Goal: Navigation & Orientation: Find specific page/section

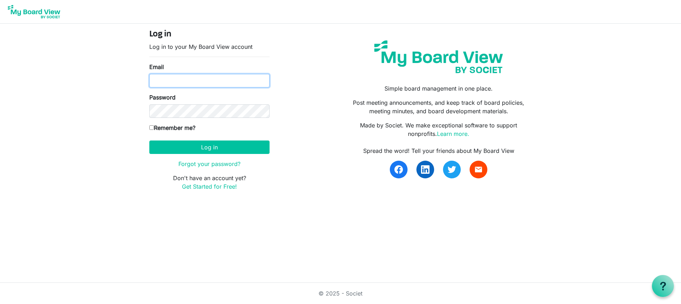
click at [189, 82] on input "Email" at bounding box center [209, 80] width 120 height 13
type input "williams.michaeledward@gmail.com"
click at [153, 125] on input "Remember me?" at bounding box center [151, 127] width 5 height 5
checkbox input "true"
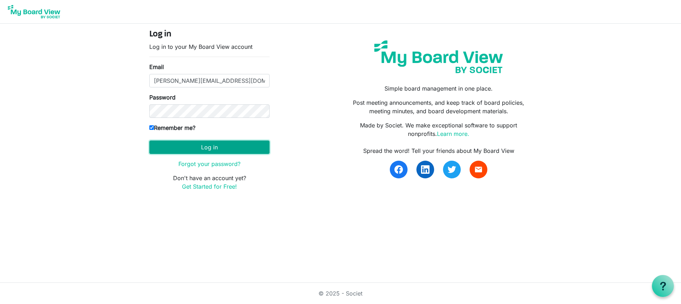
click at [191, 147] on button "Log in" at bounding box center [209, 147] width 120 height 13
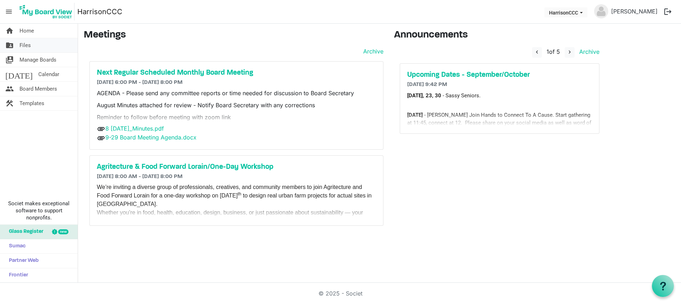
click at [32, 46] on link "folder_shared Files" at bounding box center [39, 45] width 78 height 14
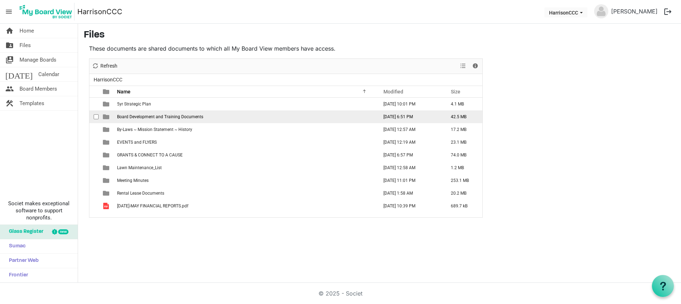
click at [205, 119] on td "Board Development and Training Documents" at bounding box center [245, 117] width 261 height 13
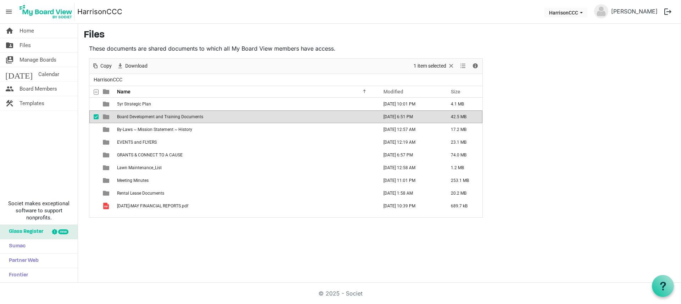
click at [183, 119] on td "Board Development and Training Documents" at bounding box center [245, 117] width 261 height 13
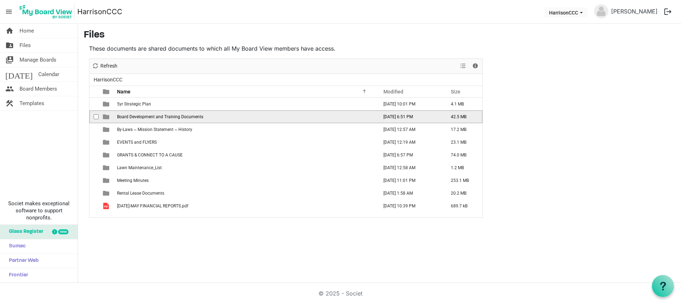
click at [183, 119] on td "Board Development and Training Documents" at bounding box center [245, 117] width 261 height 13
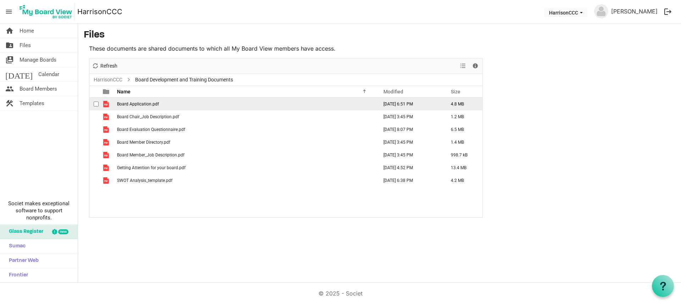
click at [130, 104] on span "Board Application.pdf" at bounding box center [138, 104] width 42 height 5
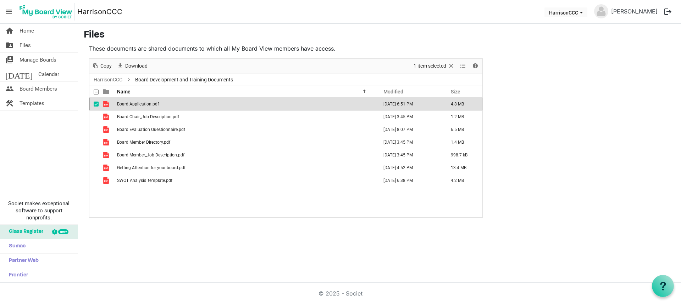
click at [130, 104] on span "Board Application.pdf" at bounding box center [138, 104] width 42 height 5
click at [111, 79] on link "HarrisonCCC" at bounding box center [108, 80] width 32 height 9
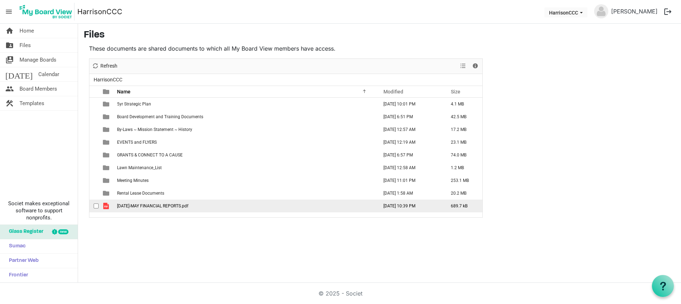
click at [142, 207] on span "[DATE]-MAY FINANCIAL REPORTS.pdf" at bounding box center [152, 206] width 71 height 5
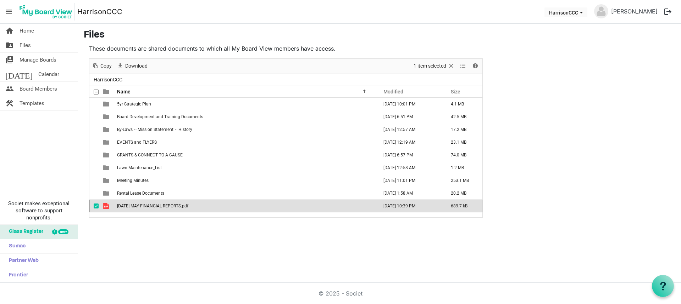
click at [142, 207] on span "2025 JAN-MAY FINANCIAL REPORTS.pdf" at bounding box center [152, 206] width 71 height 5
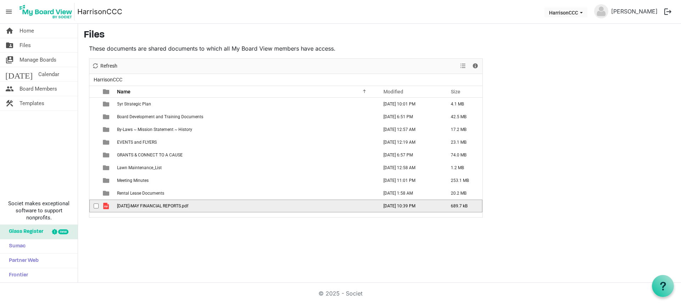
click at [142, 207] on span "2025 JAN-MAY FINANCIAL REPORTS.pdf" at bounding box center [152, 206] width 71 height 5
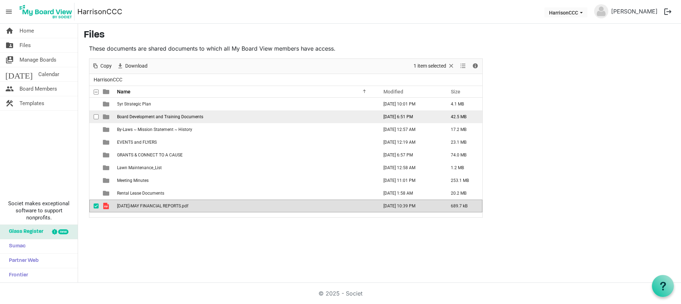
click at [146, 118] on span "Board Development and Training Documents" at bounding box center [160, 116] width 86 height 5
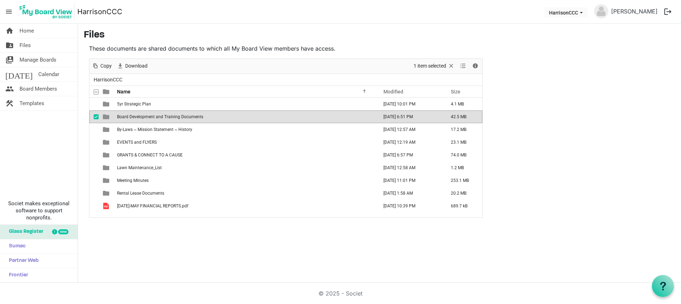
click at [146, 118] on span "Board Development and Training Documents" at bounding box center [160, 116] width 86 height 5
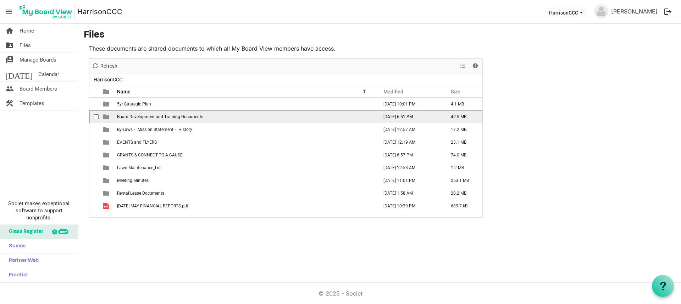
click at [146, 118] on span "Board Development and Training Documents" at bounding box center [160, 116] width 86 height 5
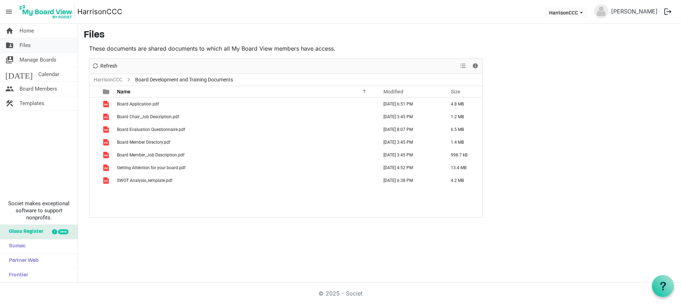
click at [26, 45] on span "Files" at bounding box center [24, 45] width 11 height 14
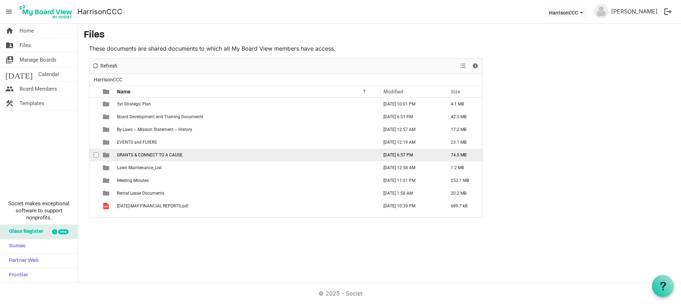
click at [134, 157] on span "GRANTS & CONNECT TO A CAUSE" at bounding box center [150, 155] width 66 height 5
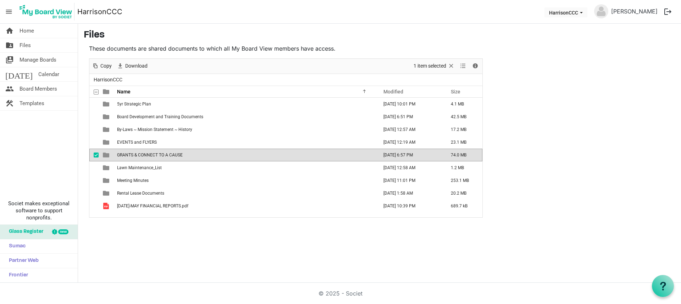
click at [134, 157] on span "GRANTS & CONNECT TO A CAUSE" at bounding box center [150, 155] width 66 height 5
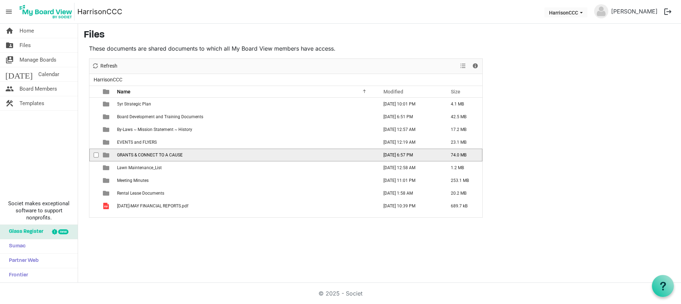
click at [134, 157] on span "GRANTS & CONNECT TO A CAUSE" at bounding box center [150, 155] width 66 height 5
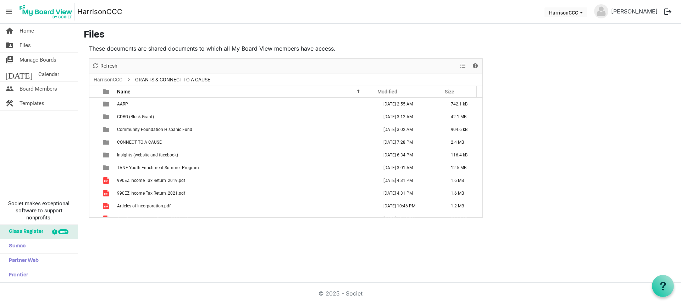
click at [134, 157] on span "Insights (website and facebook)" at bounding box center [147, 155] width 61 height 5
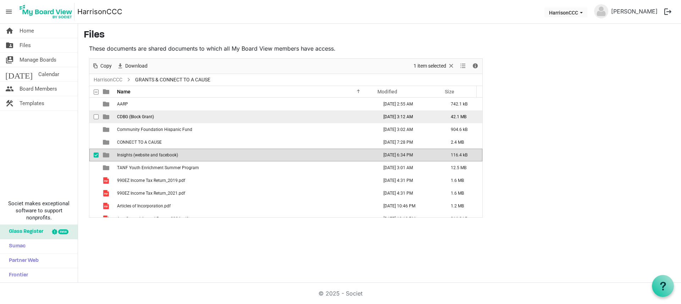
click at [152, 119] on span "CDBG (Block Grant)" at bounding box center [135, 116] width 37 height 5
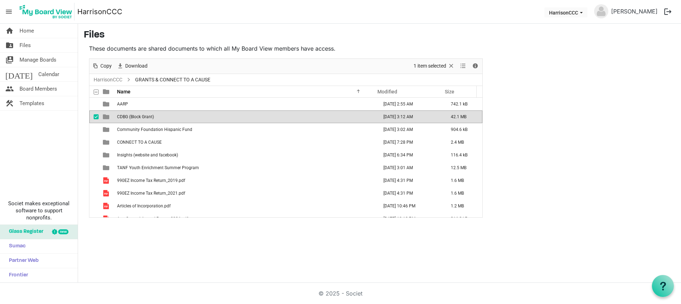
click at [152, 119] on span "CDBG (Block Grant)" at bounding box center [135, 116] width 37 height 5
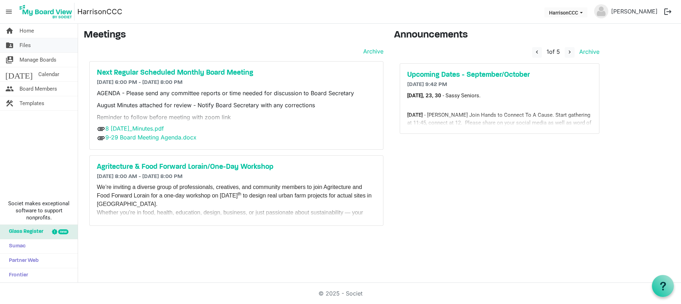
click at [29, 45] on span "Files" at bounding box center [24, 45] width 11 height 14
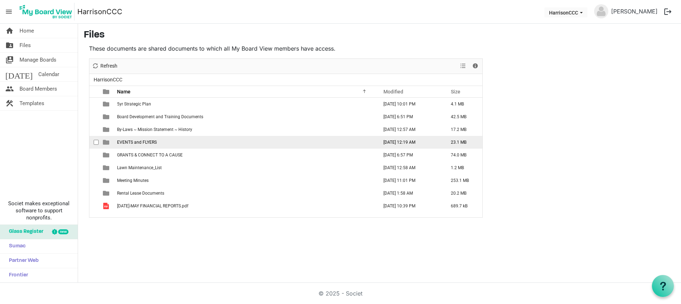
click at [125, 141] on span "EVENTS and FLYERS" at bounding box center [137, 142] width 40 height 5
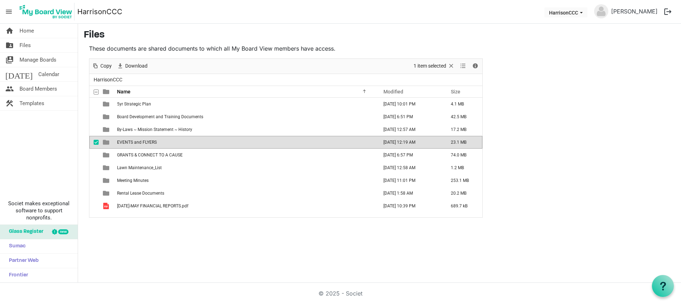
click at [125, 141] on span "EVENTS and FLYERS" at bounding box center [137, 142] width 40 height 5
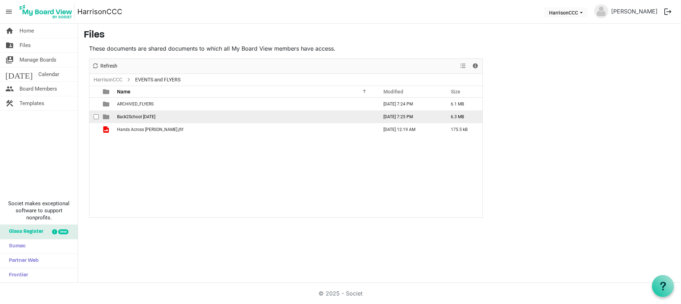
click at [135, 119] on td "Back2School [DATE]" at bounding box center [245, 117] width 261 height 13
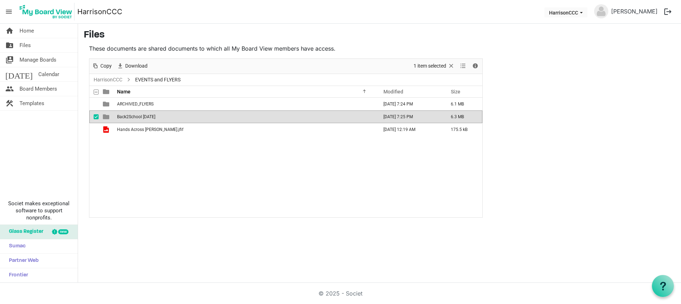
click at [135, 119] on td "Back2School [DATE]" at bounding box center [245, 117] width 261 height 13
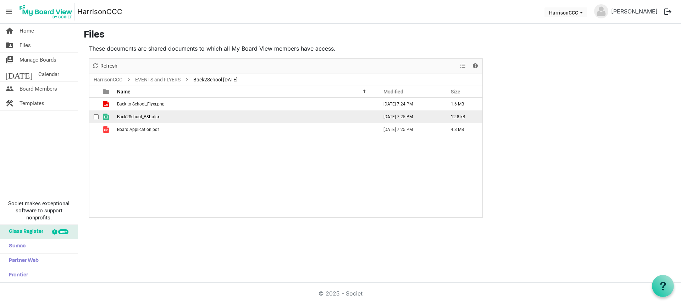
click at [134, 118] on span "Back2School_P&L.xlsx" at bounding box center [138, 116] width 43 height 5
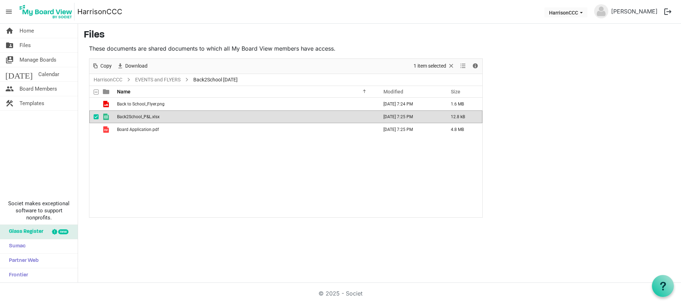
click at [134, 118] on span "Back2School_P&L.xlsx" at bounding box center [138, 116] width 43 height 5
